Goal: Navigation & Orientation: Find specific page/section

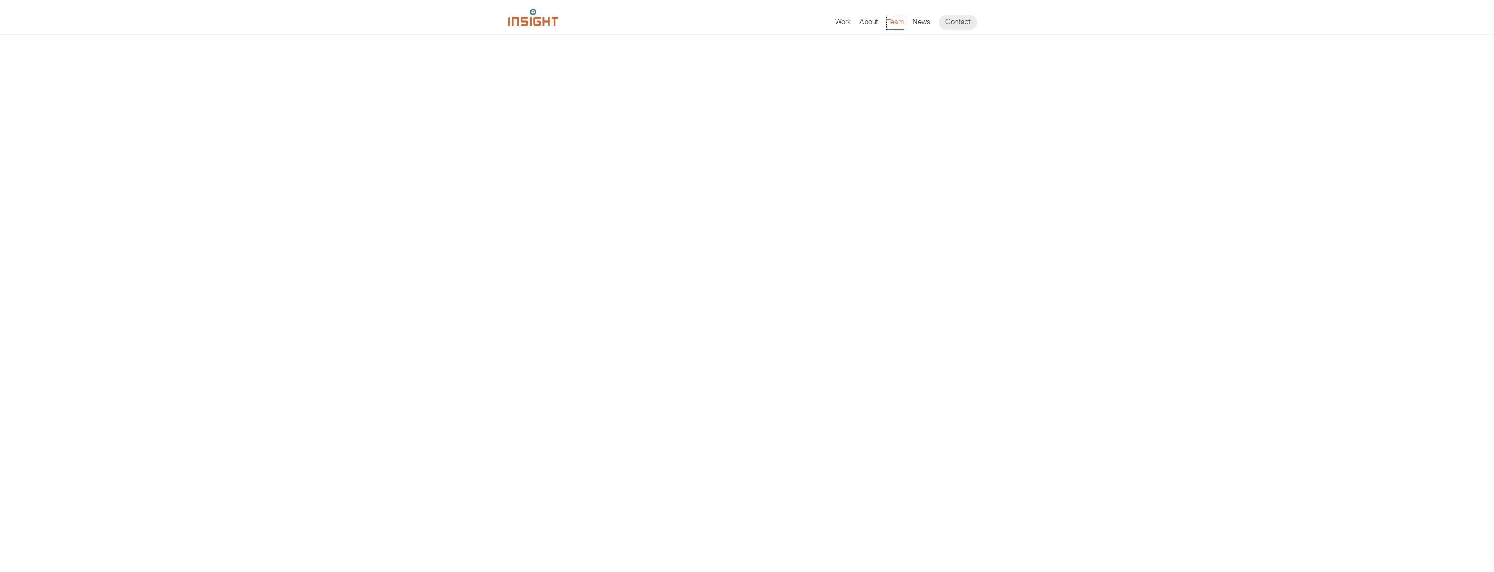
click at [898, 22] on link "Team" at bounding box center [895, 23] width 17 height 12
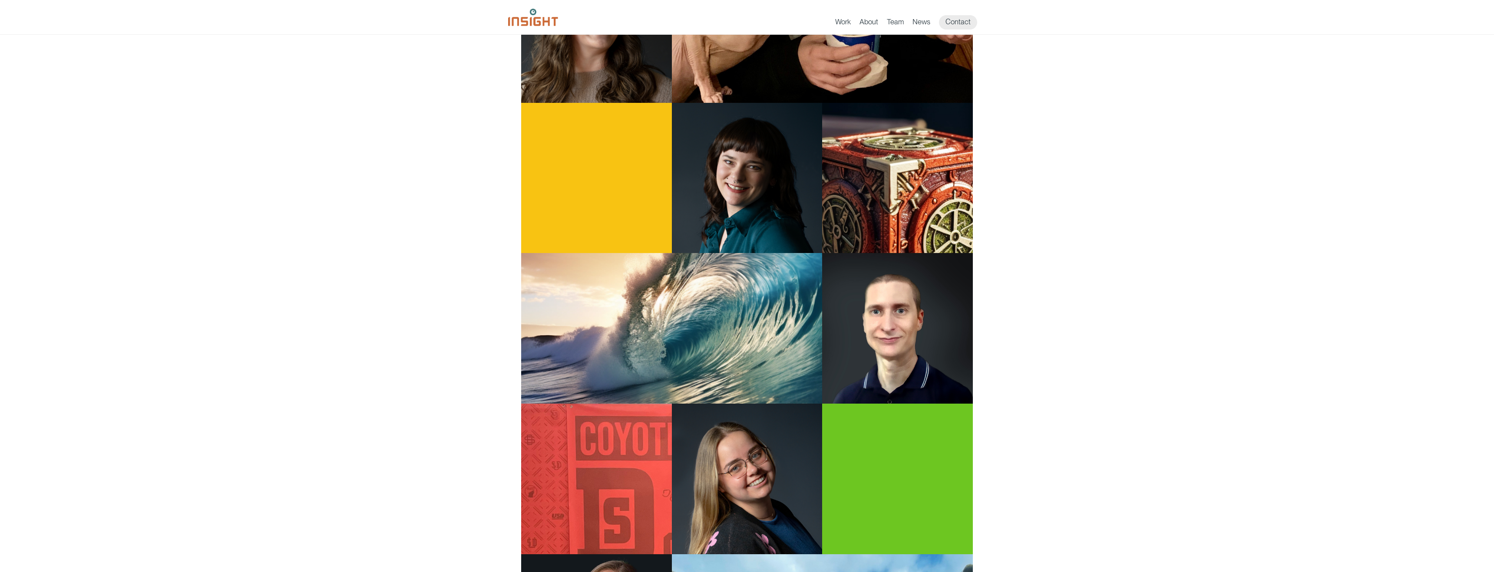
scroll to position [1511, 0]
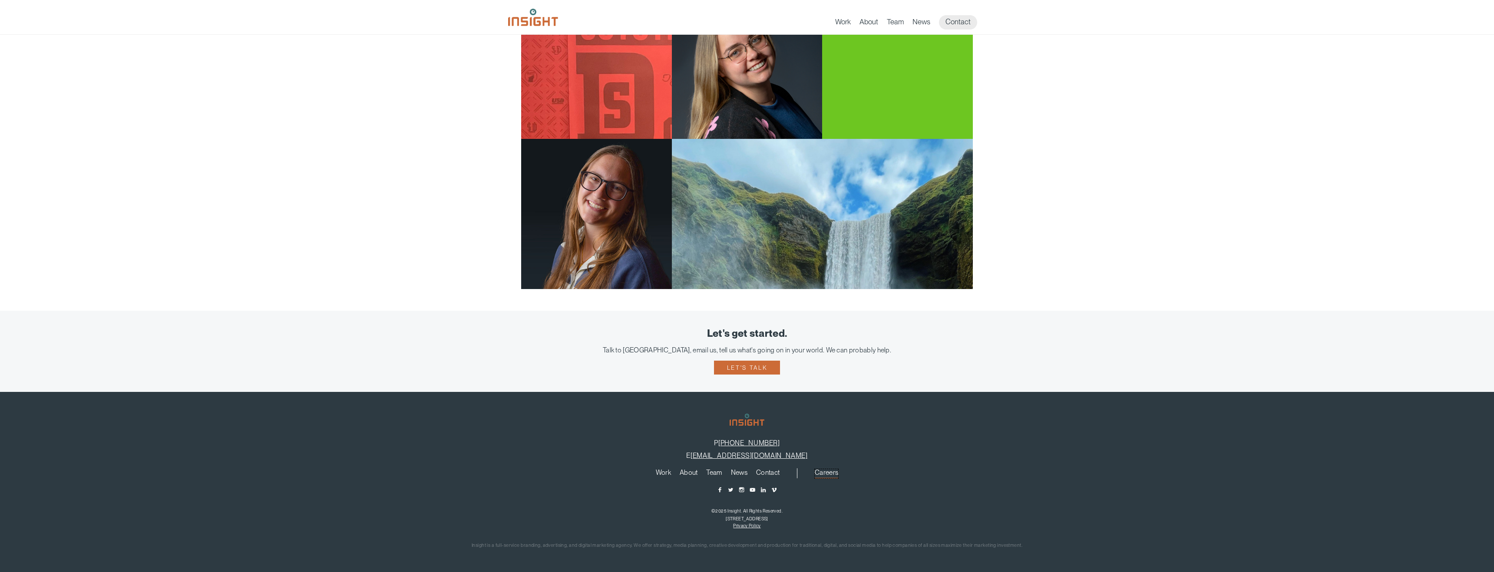
click at [831, 470] on link "Careers" at bounding box center [826, 474] width 23 height 10
